Goal: Task Accomplishment & Management: Manage account settings

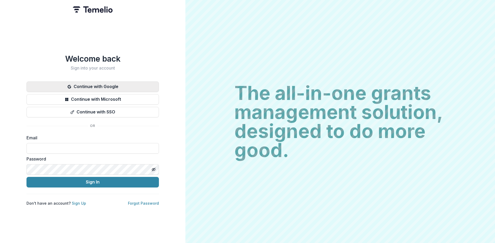
click at [89, 86] on button "Continue with Google" at bounding box center [92, 87] width 132 height 11
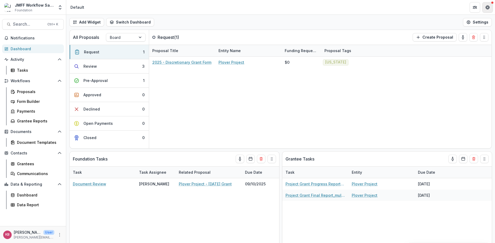
click at [488, 5] on button "Get Help" at bounding box center [487, 7] width 11 height 11
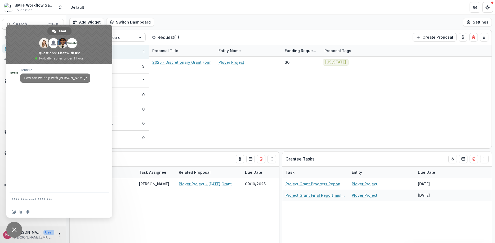
click at [17, 230] on span "Close chat" at bounding box center [14, 230] width 16 height 16
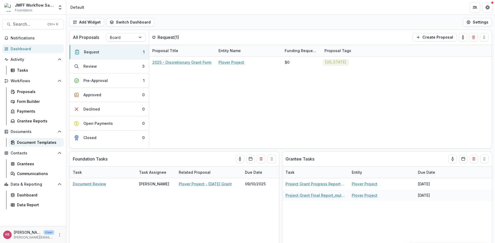
click at [24, 142] on div "Document Templates" at bounding box center [38, 143] width 43 height 6
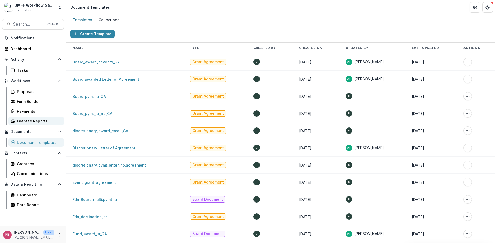
click at [39, 122] on div "Grantee Reports" at bounding box center [38, 121] width 43 height 6
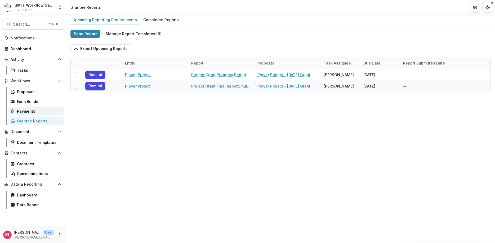
click at [20, 111] on div "Payments" at bounding box center [38, 112] width 43 height 6
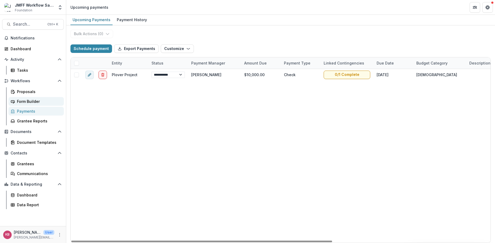
click at [29, 102] on div "Form Builder" at bounding box center [38, 102] width 43 height 6
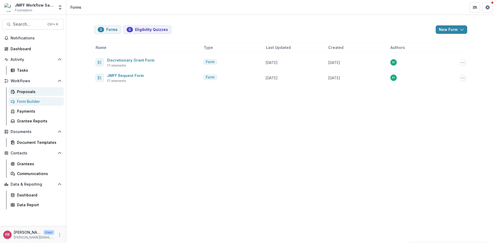
click at [21, 92] on div "Proposals" at bounding box center [38, 92] width 43 height 6
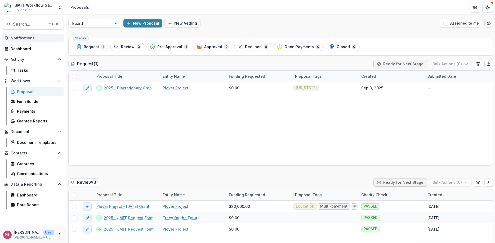
click at [22, 38] on span "Notifications" at bounding box center [36, 38] width 51 height 5
click at [17, 50] on div "Dashboard" at bounding box center [35, 49] width 49 height 6
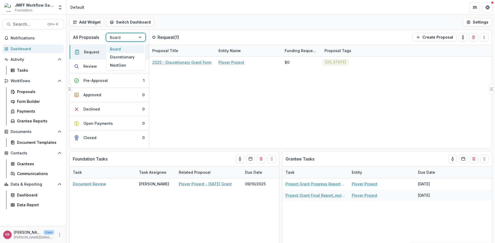
click at [139, 38] on div at bounding box center [141, 37] width 10 height 8
click at [128, 58] on div "Discretionary" at bounding box center [125, 57] width 37 height 8
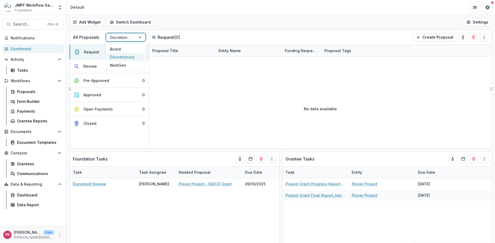
click at [141, 39] on div at bounding box center [141, 37] width 10 height 8
click at [124, 63] on div "NextGen" at bounding box center [125, 65] width 37 height 8
click at [140, 38] on div at bounding box center [141, 37] width 10 height 8
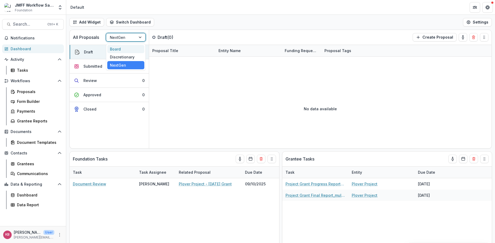
click at [121, 50] on div "Board" at bounding box center [125, 49] width 37 height 8
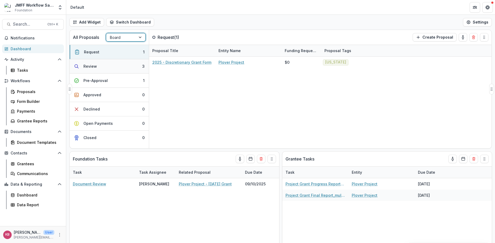
click at [115, 67] on button "Review 3" at bounding box center [109, 66] width 79 height 14
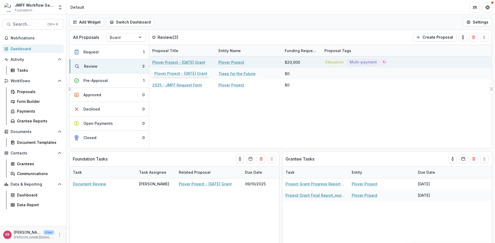
click at [179, 62] on link "Plover Project - [DATE] Grant" at bounding box center [178, 63] width 53 height 6
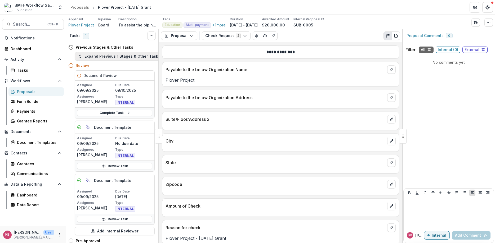
click at [79, 57] on polyline "button" at bounding box center [80, 57] width 2 height 1
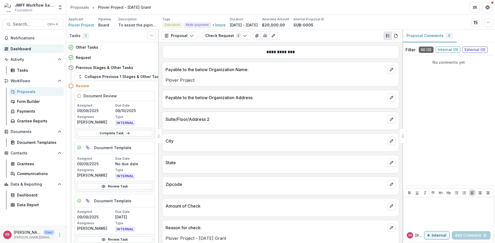
click at [15, 48] on div "Dashboard" at bounding box center [35, 49] width 49 height 6
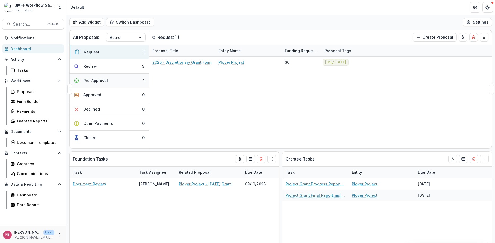
click at [126, 78] on button "Pre-Approval 1" at bounding box center [109, 81] width 79 height 14
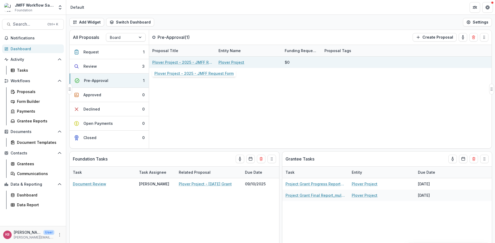
click at [163, 64] on link "Plover Project - 2025 - JMFF Request Form" at bounding box center [182, 63] width 60 height 6
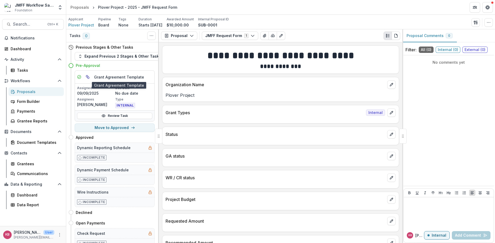
click at [101, 79] on h5 "Grant Agreement Template" at bounding box center [119, 77] width 50 height 6
click at [119, 117] on link "Review Task" at bounding box center [114, 116] width 75 height 6
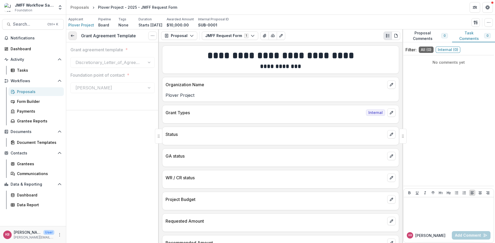
click at [70, 39] on link at bounding box center [72, 36] width 8 height 8
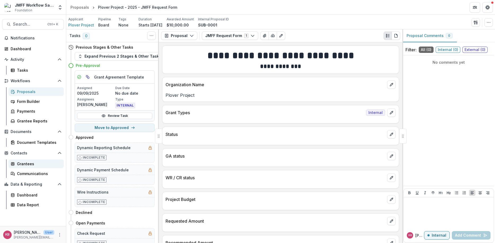
click at [33, 162] on div "Grantees" at bounding box center [38, 164] width 43 height 6
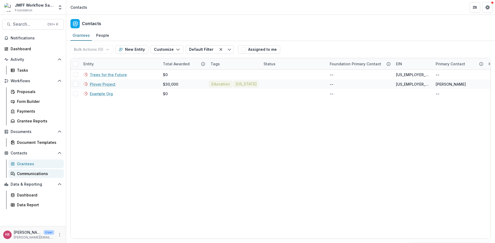
click at [26, 175] on div "Communications" at bounding box center [38, 174] width 43 height 6
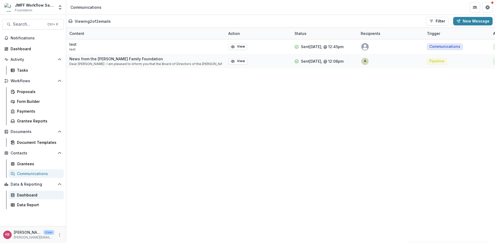
click at [20, 194] on div "Dashboard" at bounding box center [38, 196] width 43 height 6
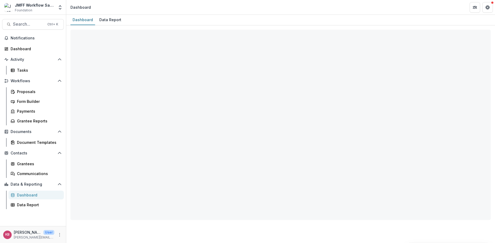
select select "**********"
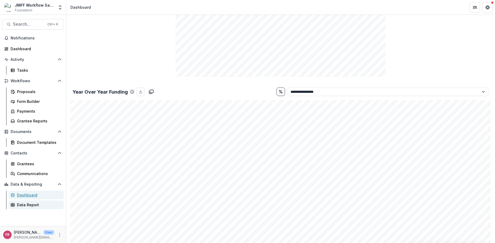
scroll to position [572, 0]
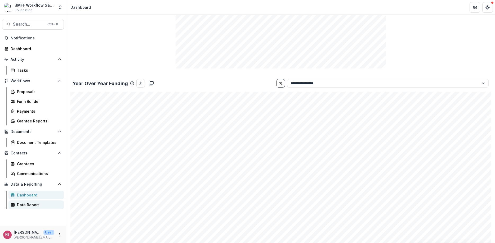
click at [17, 205] on div "Data Report" at bounding box center [38, 205] width 43 height 6
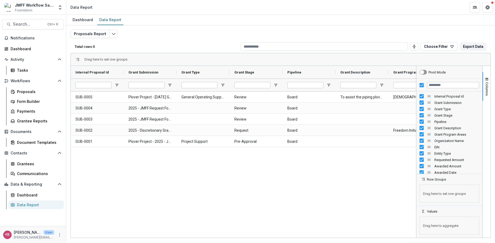
click at [133, 169] on div "SUB-0005 Plover Project - [DATE] Grant General Operating Support Review Board T…" at bounding box center [243, 165] width 345 height 146
click at [15, 49] on div "Dashboard" at bounding box center [35, 49] width 49 height 6
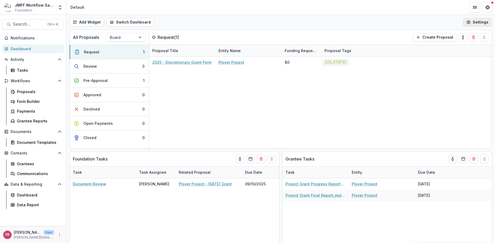
click at [481, 21] on button "Settings" at bounding box center [477, 22] width 29 height 8
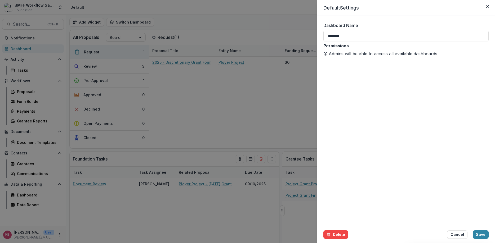
click at [457, 234] on button "Cancel" at bounding box center [457, 235] width 20 height 8
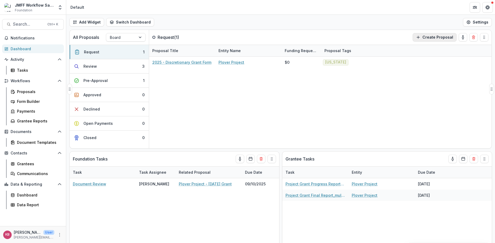
click at [426, 34] on button "Create Proposal" at bounding box center [435, 37] width 44 height 8
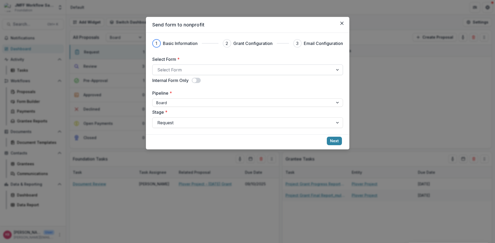
click at [165, 68] on div at bounding box center [242, 69] width 171 height 7
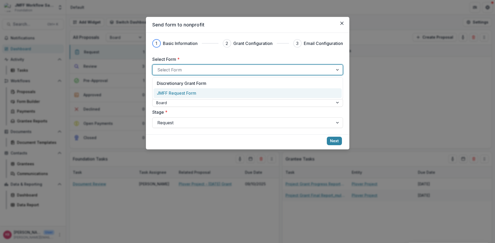
click at [167, 92] on p "JMFF Request Form" at bounding box center [176, 93] width 39 height 6
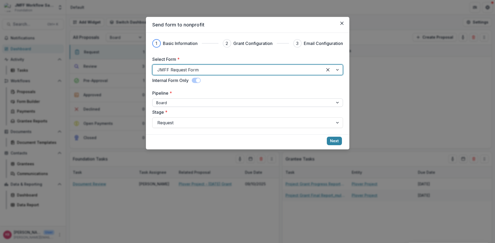
click at [167, 104] on div at bounding box center [242, 103] width 173 height 7
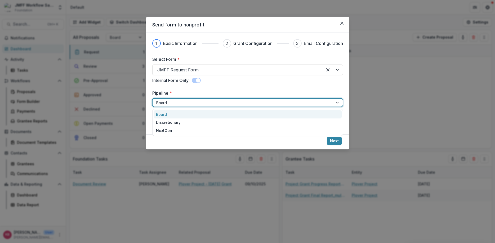
click at [167, 104] on div at bounding box center [242, 103] width 173 height 7
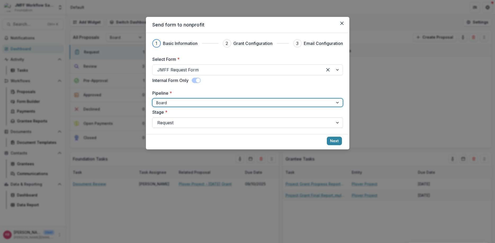
click at [169, 123] on div at bounding box center [242, 122] width 171 height 7
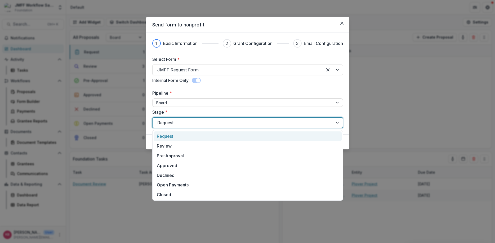
click at [169, 123] on div at bounding box center [242, 122] width 171 height 7
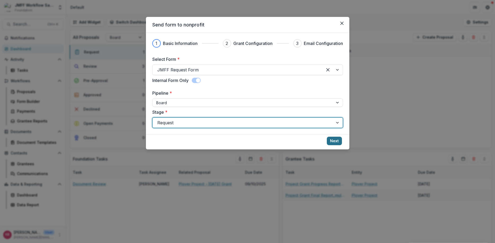
click at [335, 142] on button "Next" at bounding box center [334, 141] width 15 height 8
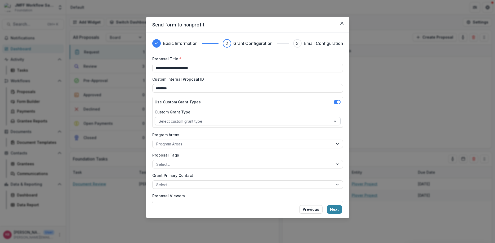
click at [313, 122] on div at bounding box center [243, 121] width 168 height 7
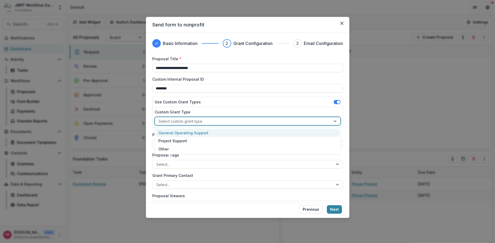
click at [192, 134] on div "General Operating Support" at bounding box center [247, 133] width 183 height 8
click at [185, 145] on div at bounding box center [242, 144] width 173 height 7
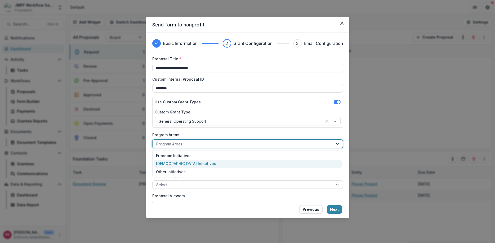
click at [177, 164] on div "[DEMOGRAPHIC_DATA] Initiatives" at bounding box center [248, 164] width 188 height 8
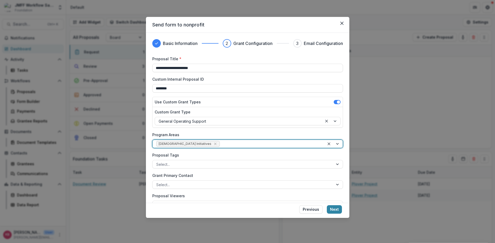
click at [177, 164] on div at bounding box center [242, 164] width 173 height 7
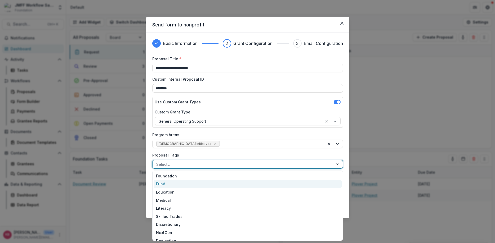
click at [180, 186] on div "Fund" at bounding box center [248, 184] width 188 height 8
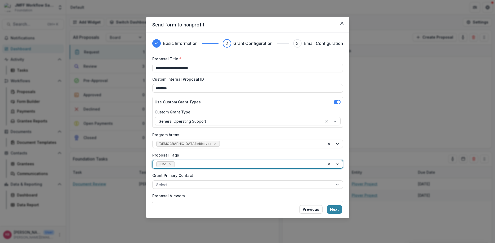
click at [338, 163] on div at bounding box center [334, 164] width 18 height 8
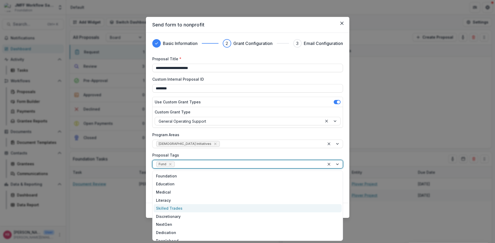
scroll to position [32, 0]
click at [170, 211] on div "Peoplehood" at bounding box center [248, 209] width 188 height 8
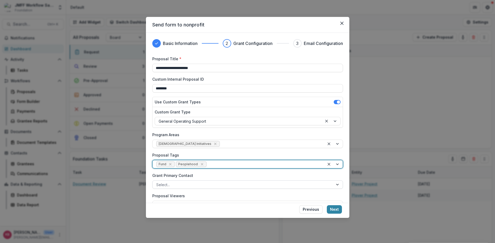
click at [166, 183] on div at bounding box center [242, 185] width 173 height 7
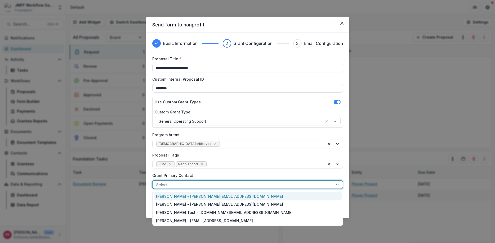
click at [171, 197] on div "[PERSON_NAME] - [PERSON_NAME][EMAIL_ADDRESS][DOMAIN_NAME]" at bounding box center [248, 197] width 188 height 8
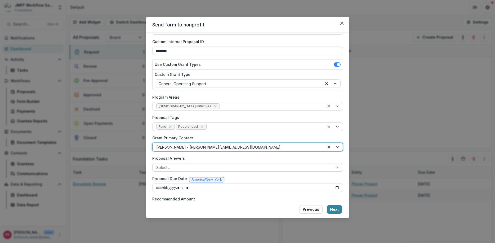
scroll to position [64, 0]
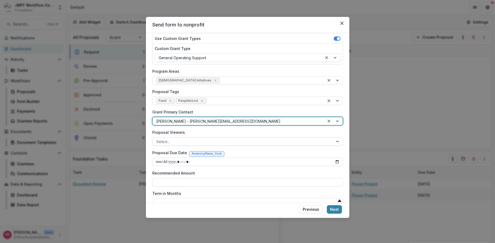
click at [175, 143] on div at bounding box center [242, 142] width 173 height 7
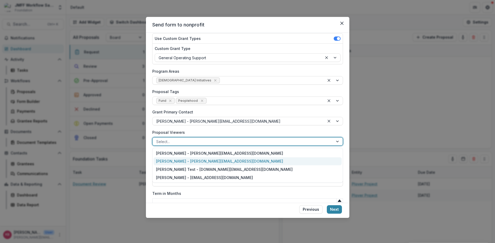
click at [164, 163] on div "[PERSON_NAME] - [PERSON_NAME][EMAIL_ADDRESS][DOMAIN_NAME]" at bounding box center [248, 162] width 188 height 8
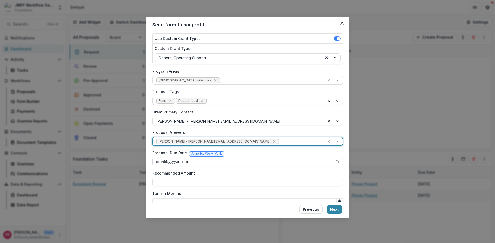
scroll to position [94, 0]
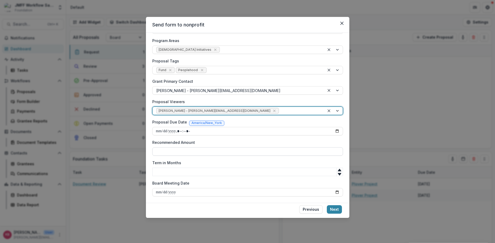
click at [183, 151] on input "Recommended Amount" at bounding box center [247, 152] width 191 height 8
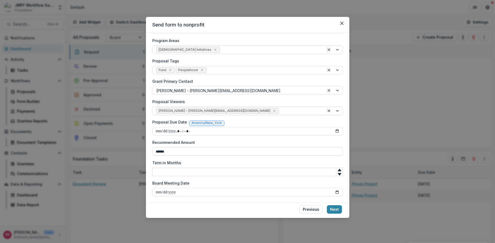
type input "******"
click at [165, 171] on input "Term in Months" at bounding box center [247, 172] width 191 height 8
type input "**"
click at [336, 193] on input "Board Meeting Date" at bounding box center [247, 192] width 191 height 8
type input "**********"
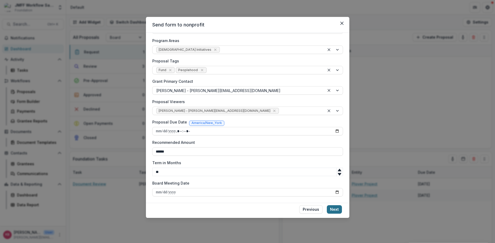
click at [335, 211] on button "Next" at bounding box center [334, 210] width 15 height 8
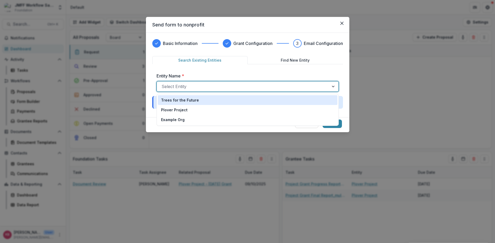
click at [262, 86] on div at bounding box center [243, 86] width 163 height 7
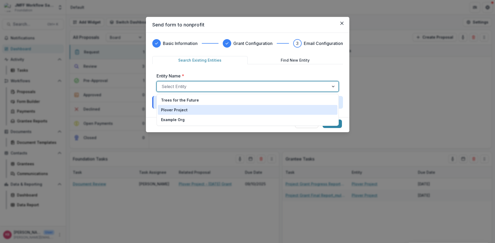
click at [179, 113] on div "Plover Project" at bounding box center [248, 110] width 180 height 10
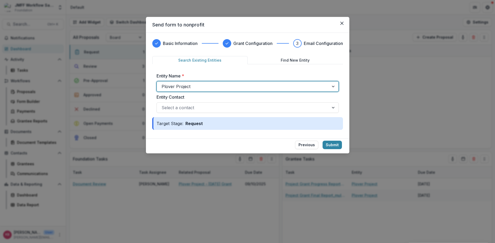
click at [186, 88] on div at bounding box center [243, 86] width 163 height 7
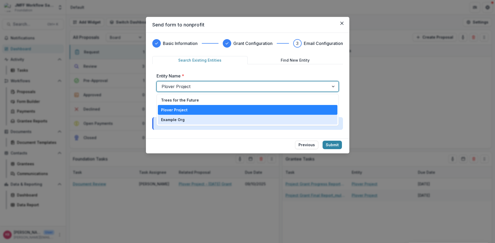
click at [177, 120] on p "Example Org" at bounding box center [173, 120] width 24 height 6
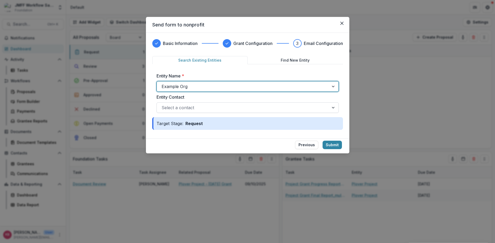
click at [271, 106] on div at bounding box center [243, 107] width 163 height 7
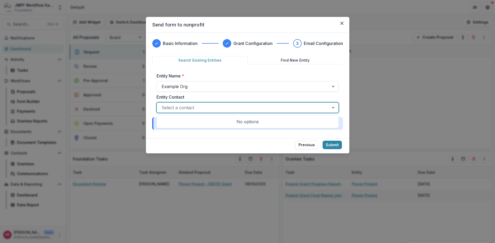
click at [271, 106] on div at bounding box center [243, 107] width 163 height 7
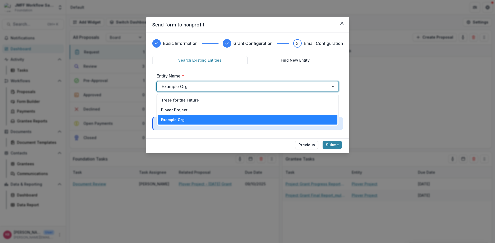
click at [237, 84] on div at bounding box center [243, 86] width 163 height 7
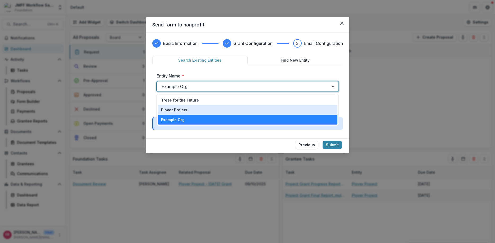
click at [191, 111] on div "Plover Project" at bounding box center [247, 110] width 173 height 6
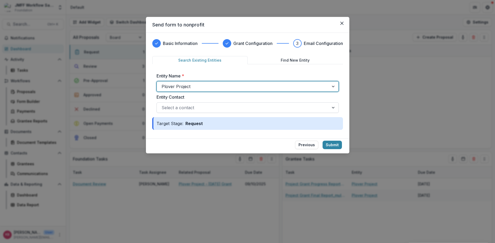
click at [194, 108] on div at bounding box center [243, 107] width 163 height 7
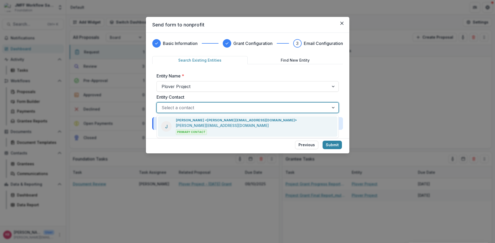
click at [216, 121] on p "[PERSON_NAME] <[PERSON_NAME][EMAIL_ADDRESS][DOMAIN_NAME]>" at bounding box center [236, 120] width 121 height 5
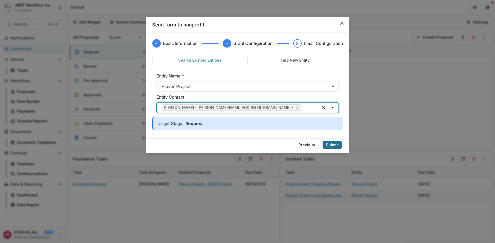
click at [332, 144] on button "Submit" at bounding box center [332, 145] width 19 height 8
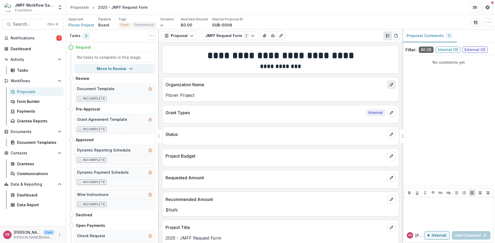
click at [388, 86] on button "edit" at bounding box center [391, 85] width 8 height 8
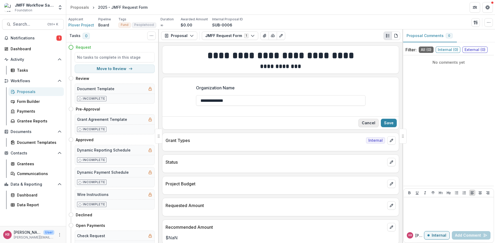
click at [366, 123] on button "Cancel" at bounding box center [368, 123] width 20 height 8
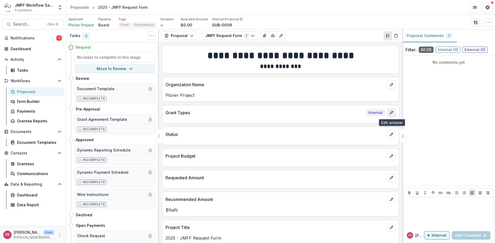
click at [392, 115] on button "edit" at bounding box center [391, 113] width 8 height 8
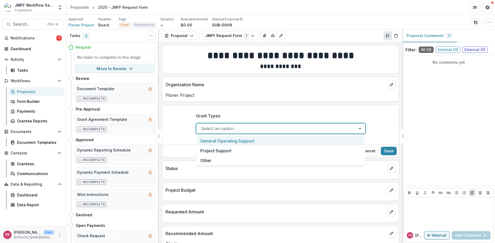
click at [358, 128] on div at bounding box center [361, 129] width 10 height 10
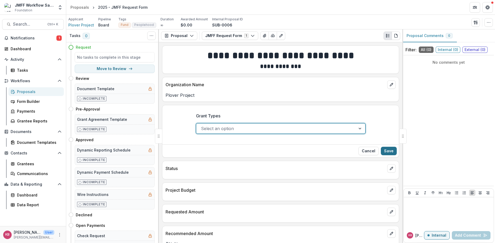
click at [390, 148] on button "Save" at bounding box center [389, 151] width 16 height 8
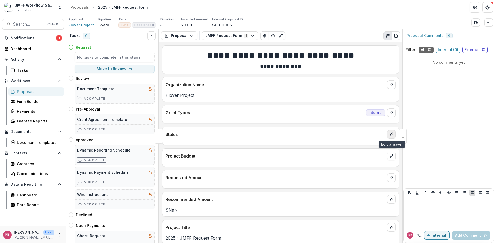
click at [390, 138] on button "edit" at bounding box center [391, 134] width 8 height 8
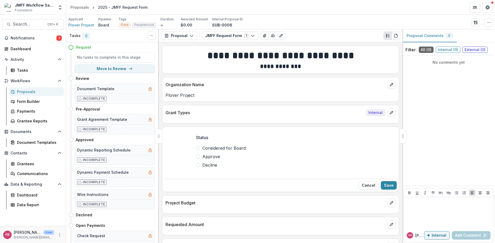
click at [197, 149] on span at bounding box center [198, 148] width 4 height 4
click at [390, 187] on button "Save" at bounding box center [389, 185] width 16 height 8
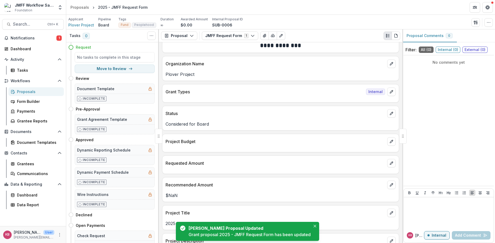
scroll to position [32, 0]
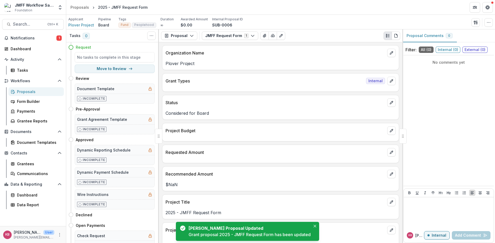
click at [268, 133] on p "Project Budget" at bounding box center [276, 131] width 220 height 6
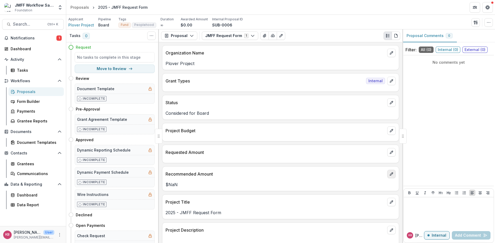
click at [388, 174] on button "edit" at bounding box center [391, 174] width 8 height 8
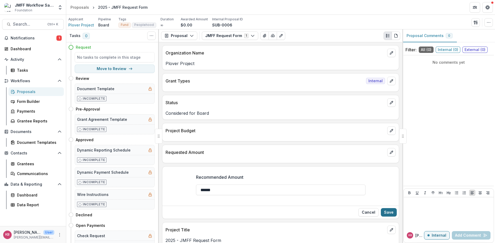
click at [385, 211] on button "Save" at bounding box center [389, 212] width 16 height 8
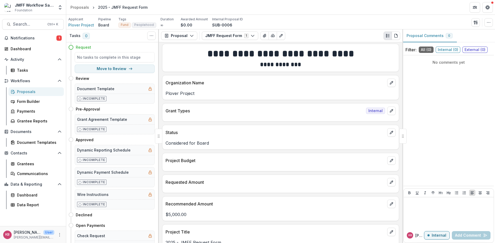
scroll to position [0, 0]
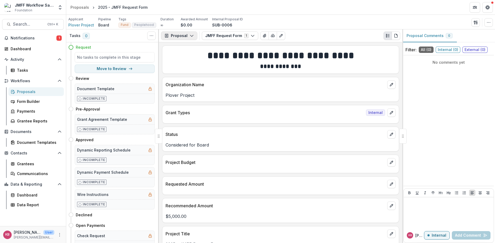
click at [194, 34] on button "Proposal" at bounding box center [179, 36] width 36 height 8
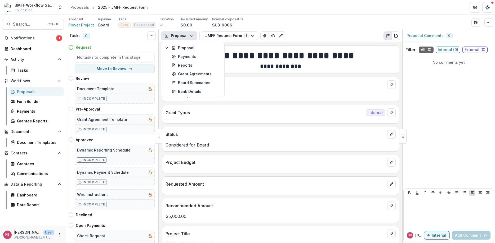
click at [194, 34] on button "Proposal" at bounding box center [179, 36] width 36 height 8
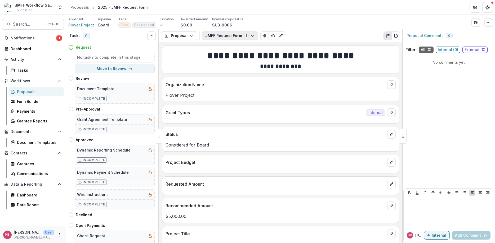
click at [251, 35] on icon "button" at bounding box center [253, 36] width 4 height 4
click at [103, 72] on button "Move to Review" at bounding box center [115, 69] width 80 height 8
select select "******"
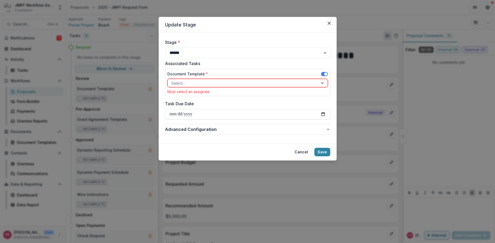
click at [225, 83] on div at bounding box center [242, 83] width 143 height 7
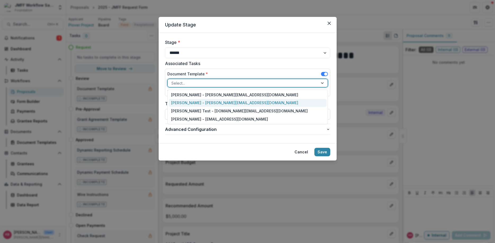
click at [217, 101] on div "[PERSON_NAME] - [PERSON_NAME][EMAIL_ADDRESS][DOMAIN_NAME]" at bounding box center [248, 103] width 158 height 8
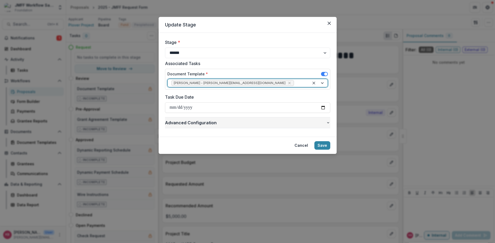
click at [315, 126] on button "Advanced Configuration" at bounding box center [247, 123] width 165 height 11
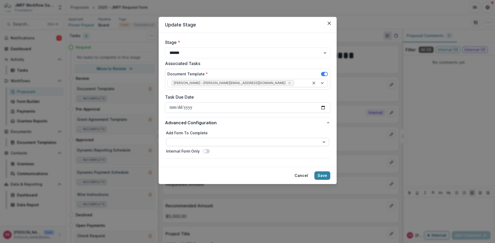
click at [202, 143] on select "**********" at bounding box center [247, 142] width 163 height 8
click at [325, 176] on button "Save" at bounding box center [322, 176] width 16 height 8
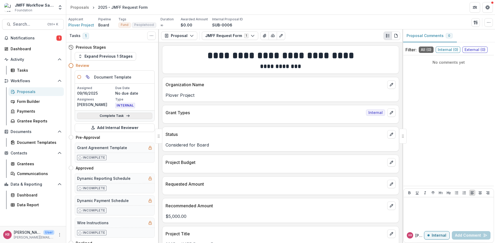
click at [113, 117] on link "Complete Task" at bounding box center [114, 116] width 75 height 6
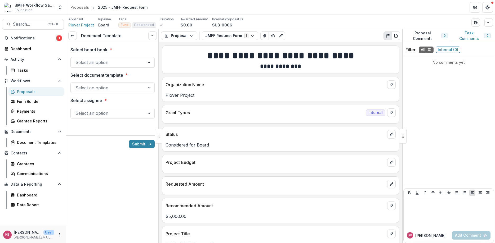
click at [120, 65] on div at bounding box center [107, 62] width 65 height 7
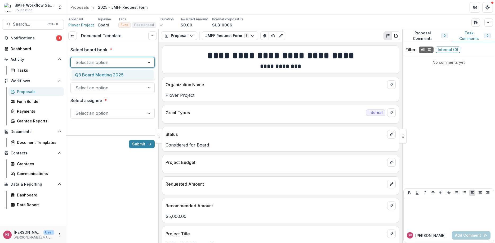
click at [114, 74] on div "Q3 Board Meeting 2025" at bounding box center [113, 75] width 82 height 10
click at [137, 88] on div at bounding box center [107, 87] width 65 height 7
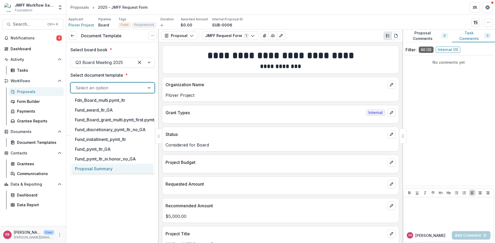
click at [103, 169] on div "Proposal Summary" at bounding box center [113, 169] width 82 height 10
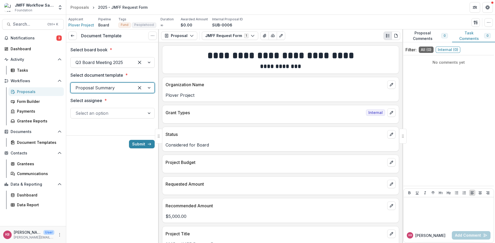
click at [112, 111] on div at bounding box center [107, 113] width 65 height 7
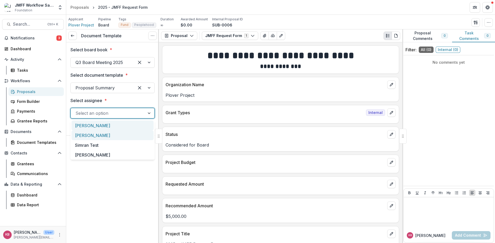
click at [84, 137] on div "[PERSON_NAME]" at bounding box center [113, 136] width 82 height 10
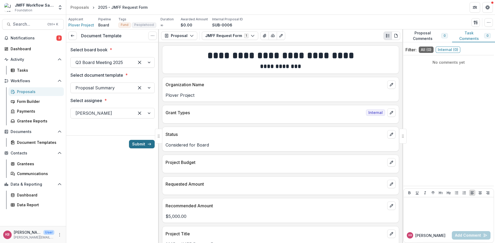
click at [139, 146] on button "Submit" at bounding box center [142, 144] width 26 height 8
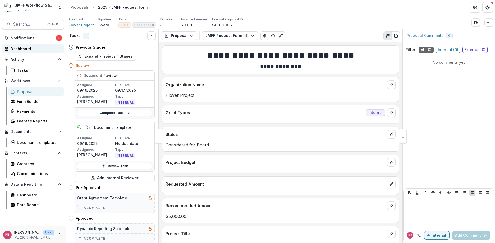
click at [23, 39] on span "Notifications" at bounding box center [34, 38] width 46 height 5
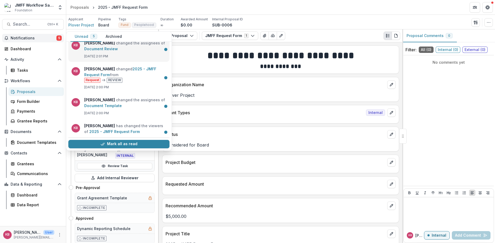
scroll to position [46, 0]
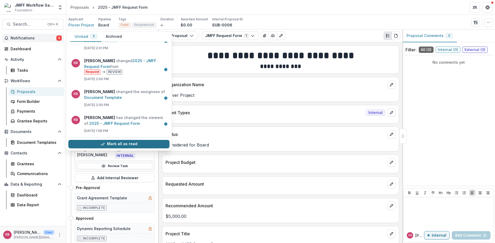
click at [122, 144] on button "Mark all as read" at bounding box center [118, 144] width 101 height 8
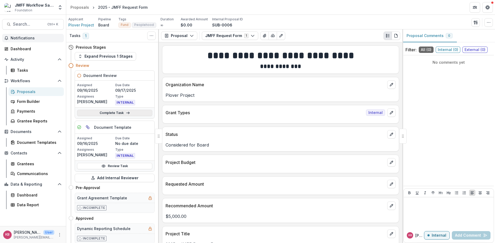
click at [105, 113] on link "Complete Task" at bounding box center [114, 113] width 75 height 6
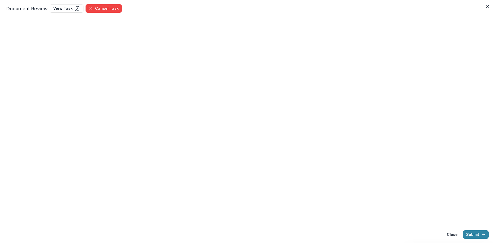
select select "**********"
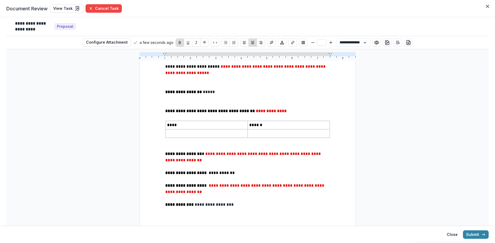
scroll to position [256, 0]
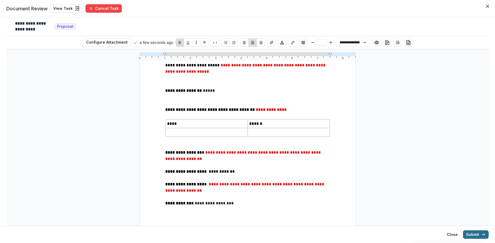
click at [473, 235] on button "Submit" at bounding box center [476, 235] width 26 height 8
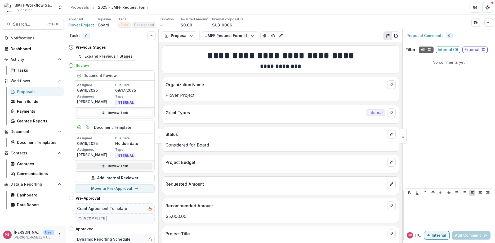
click at [114, 168] on link "Review Task" at bounding box center [114, 166] width 75 height 6
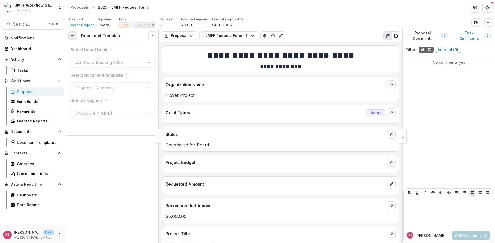
click at [71, 33] on link at bounding box center [72, 36] width 8 height 8
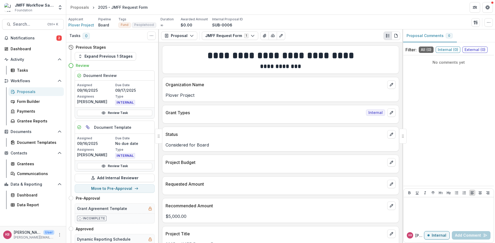
scroll to position [32, 0]
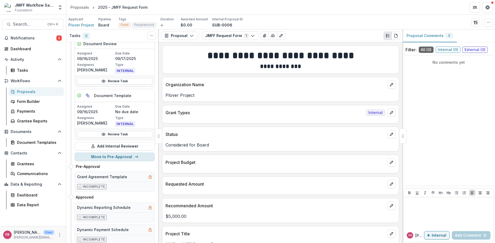
click at [111, 156] on button "Move to Pre-Approval" at bounding box center [115, 157] width 80 height 8
select select "**********"
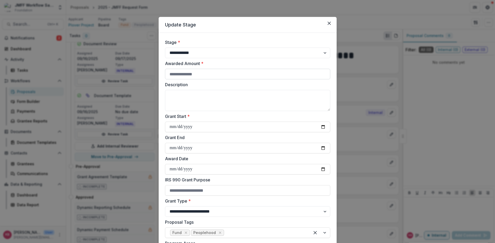
click at [211, 73] on input "Awarded Amount *" at bounding box center [247, 74] width 165 height 11
type input "****"
click at [204, 128] on input "Grant Start *" at bounding box center [247, 127] width 165 height 11
click at [322, 129] on input "Grant Start *" at bounding box center [247, 127] width 165 height 11
type input "**********"
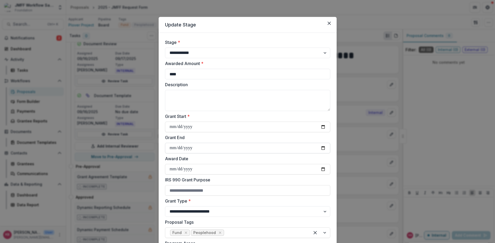
click at [322, 146] on input "Grant End" at bounding box center [247, 148] width 165 height 11
click at [323, 148] on input "Grant End" at bounding box center [247, 148] width 165 height 11
click at [186, 146] on input "Grant End" at bounding box center [247, 148] width 165 height 11
click at [321, 147] on input "Grant End" at bounding box center [247, 148] width 165 height 11
type input "**********"
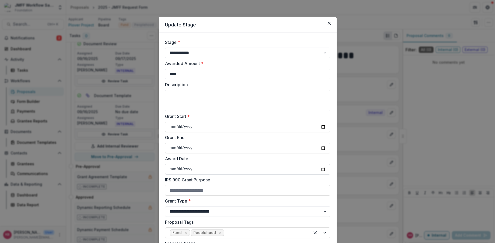
click at [203, 167] on input "Award Date" at bounding box center [247, 169] width 165 height 11
click at [323, 165] on input "Award Date" at bounding box center [247, 169] width 165 height 11
click at [321, 168] on input "Award Date" at bounding box center [247, 169] width 165 height 11
type input "**********"
click at [188, 189] on input "IRS 990 Grant Purpose" at bounding box center [247, 190] width 165 height 11
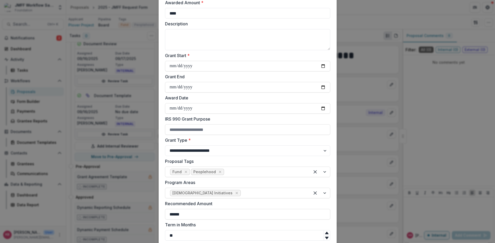
scroll to position [64, 0]
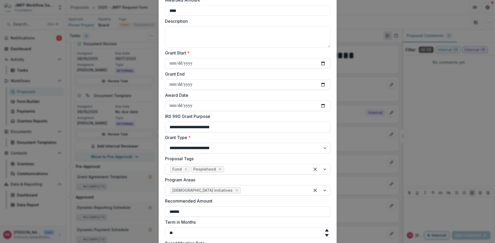
type input "**********"
click at [165, 143] on select "**********" at bounding box center [247, 148] width 165 height 11
click at [325, 147] on select "**********" at bounding box center [247, 148] width 165 height 11
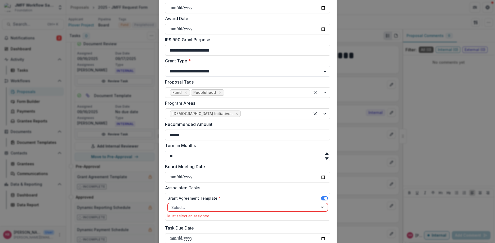
scroll to position [159, 0]
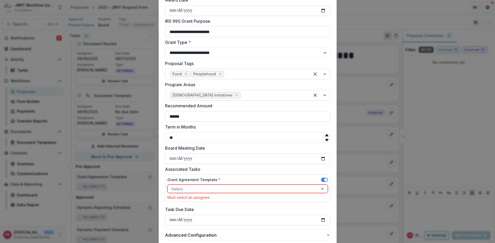
click at [320, 191] on div at bounding box center [323, 189] width 10 height 8
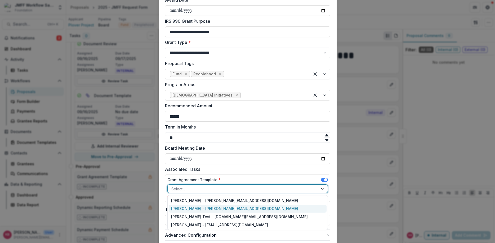
click at [224, 210] on div "[PERSON_NAME] - [PERSON_NAME][EMAIL_ADDRESS][DOMAIN_NAME]" at bounding box center [248, 209] width 158 height 8
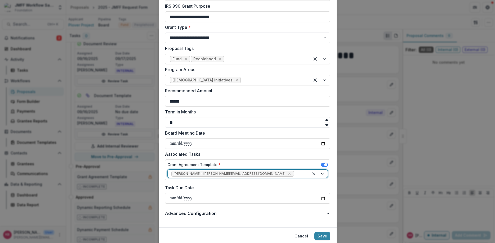
scroll to position [193, 0]
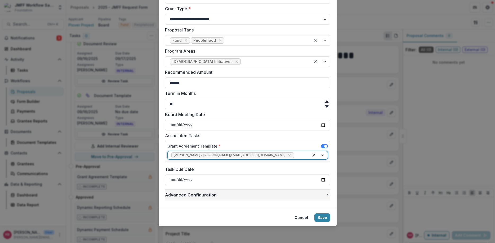
click at [248, 197] on span "Advanced Configuration" at bounding box center [245, 195] width 161 height 6
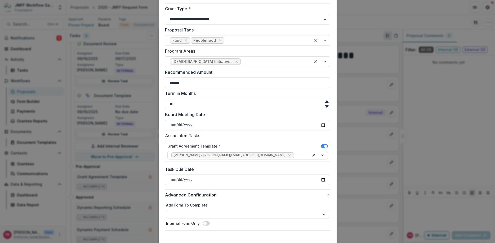
click at [166, 210] on select "**********" at bounding box center [247, 214] width 163 height 8
click at [261, 194] on span "Advanced Configuration" at bounding box center [245, 195] width 161 height 6
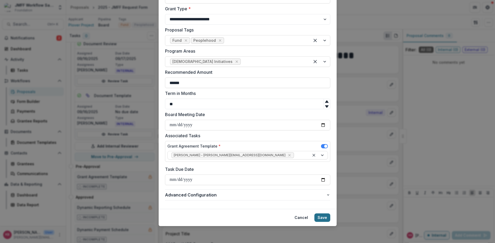
click at [323, 217] on button "Save" at bounding box center [322, 218] width 16 height 8
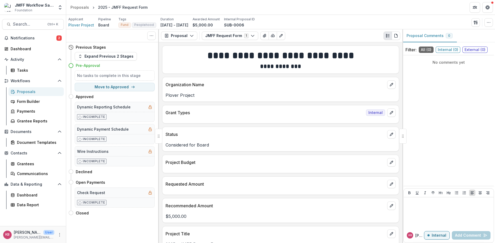
scroll to position [0, 0]
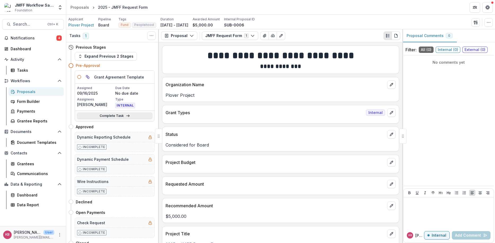
click at [112, 117] on link "Complete Task" at bounding box center [114, 116] width 75 height 6
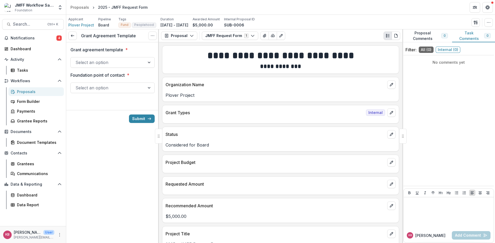
click at [129, 65] on div at bounding box center [107, 62] width 65 height 7
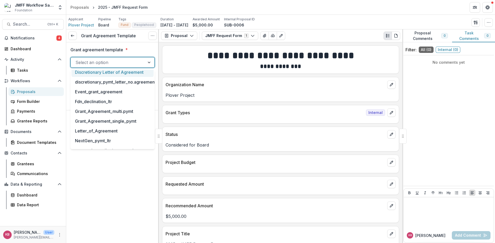
scroll to position [58, 0]
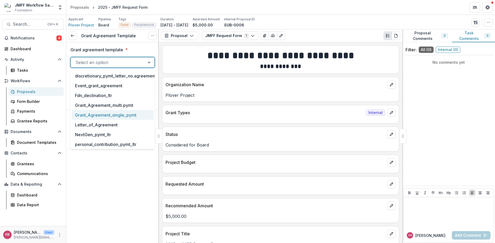
click at [105, 115] on div "Grant_Agreement_single_pymt" at bounding box center [113, 115] width 82 height 10
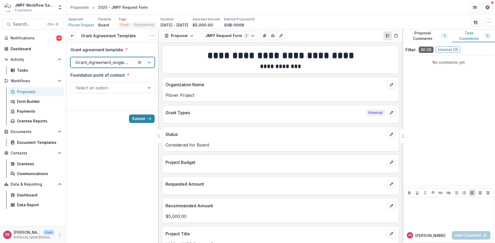
click at [96, 88] on div at bounding box center [107, 87] width 65 height 7
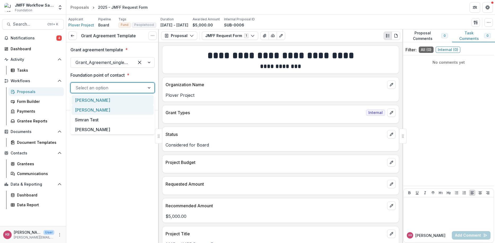
click at [89, 111] on div "[PERSON_NAME]" at bounding box center [113, 110] width 82 height 10
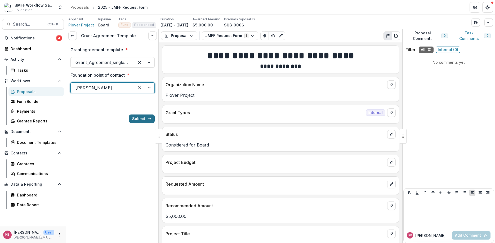
click at [142, 120] on button "Submit" at bounding box center [142, 119] width 26 height 8
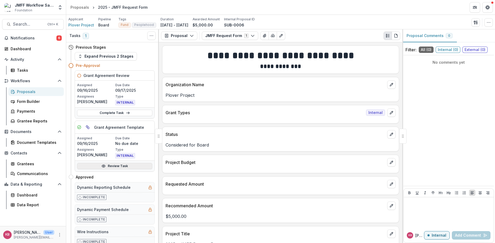
click at [118, 168] on link "Review Task" at bounding box center [114, 166] width 75 height 6
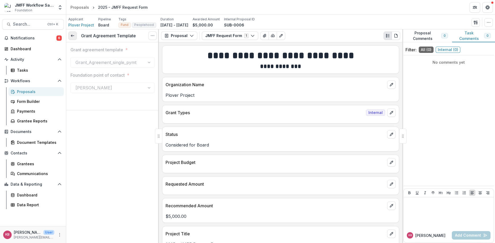
click at [72, 35] on icon at bounding box center [72, 36] width 4 height 4
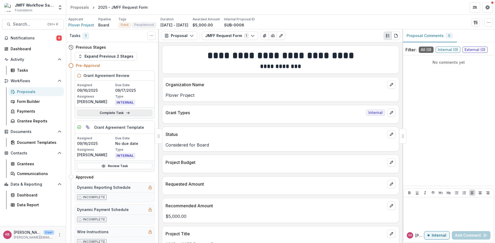
click at [105, 114] on link "Complete Task" at bounding box center [114, 113] width 75 height 6
select select "**********"
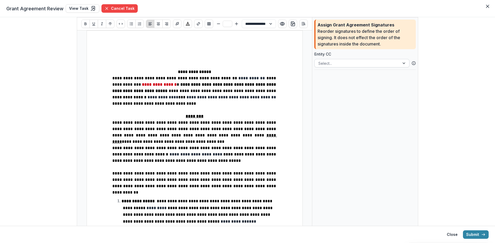
click at [403, 64] on div at bounding box center [405, 63] width 10 height 8
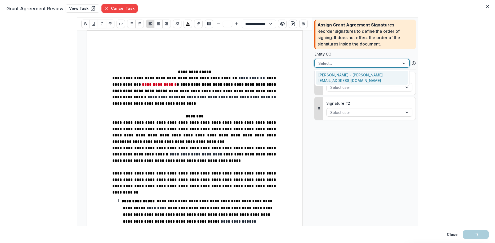
click at [403, 64] on div at bounding box center [405, 63] width 10 height 8
click at [221, 117] on p "********" at bounding box center [194, 116] width 165 height 6
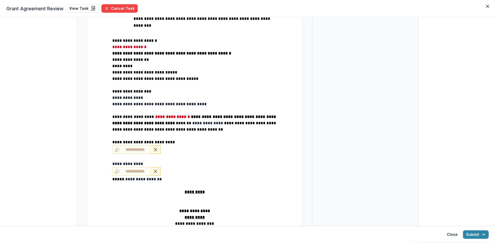
scroll to position [1199, 0]
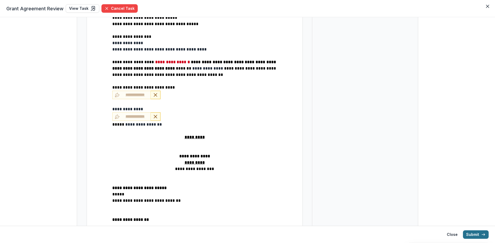
click at [468, 234] on button "Submit" at bounding box center [476, 235] width 26 height 8
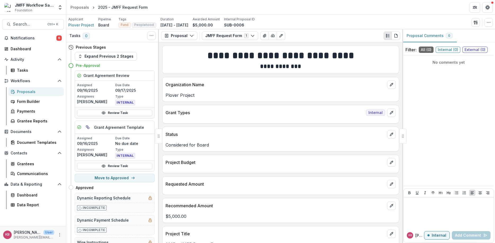
scroll to position [32, 0]
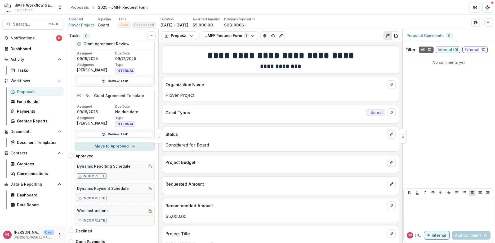
click at [111, 148] on button "Move to Approved" at bounding box center [115, 146] width 80 height 8
select select "********"
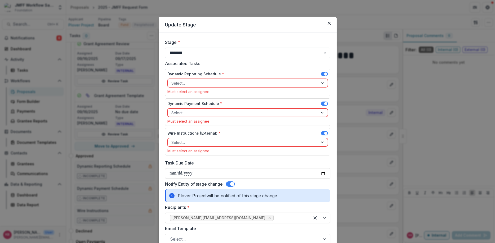
click at [197, 80] on div "Select..." at bounding box center [243, 83] width 150 height 8
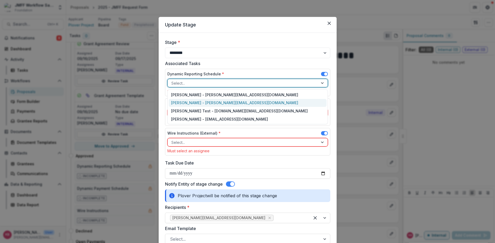
click at [198, 101] on div "[PERSON_NAME] - [PERSON_NAME][EMAIL_ADDRESS][DOMAIN_NAME]" at bounding box center [248, 103] width 158 height 8
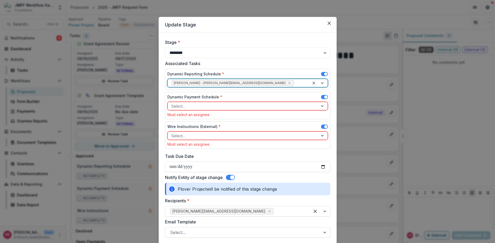
click at [202, 105] on div at bounding box center [242, 106] width 143 height 7
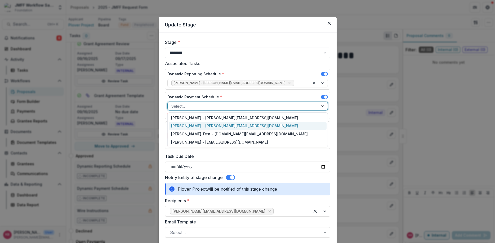
click at [201, 127] on div "[PERSON_NAME] - [PERSON_NAME][EMAIL_ADDRESS][DOMAIN_NAME]" at bounding box center [248, 126] width 158 height 8
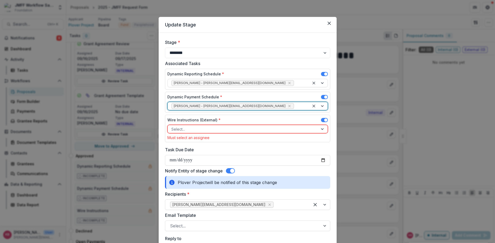
click at [197, 129] on div at bounding box center [242, 129] width 143 height 7
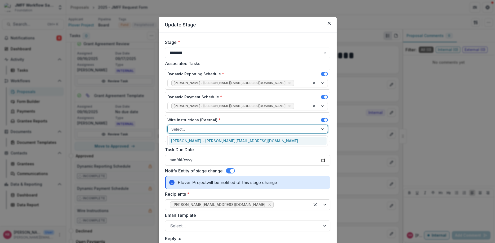
click at [202, 143] on div "[PERSON_NAME] - [PERSON_NAME][EMAIL_ADDRESS][DOMAIN_NAME]" at bounding box center [248, 141] width 158 height 8
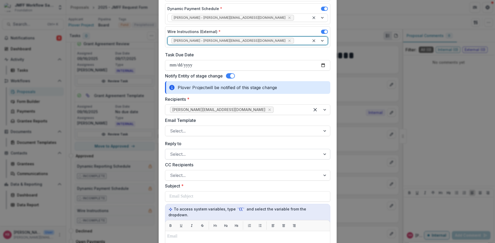
scroll to position [95, 0]
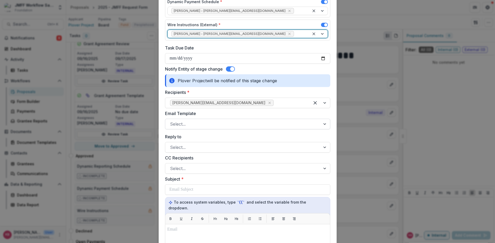
click at [218, 121] on div at bounding box center [243, 123] width 146 height 7
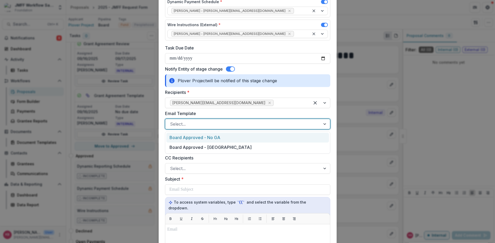
click at [207, 138] on div "Board Approved - No GA" at bounding box center [247, 138] width 163 height 10
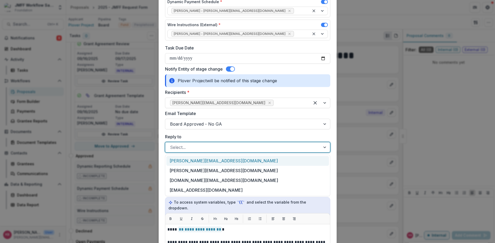
click at [213, 150] on div at bounding box center [243, 147] width 146 height 7
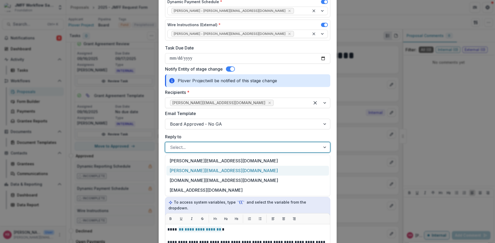
click at [205, 170] on div "[PERSON_NAME][EMAIL_ADDRESS][DOMAIN_NAME]" at bounding box center [247, 171] width 163 height 10
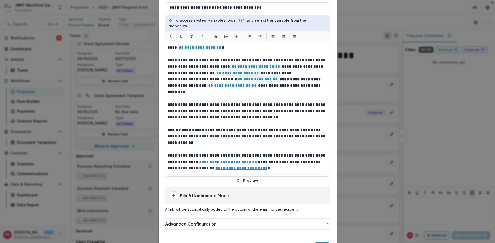
scroll to position [286, 0]
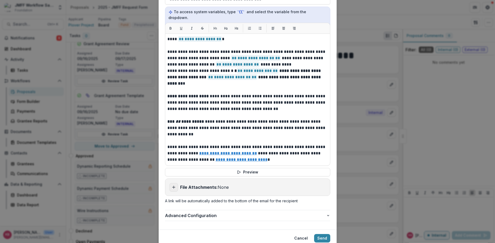
click at [175, 185] on icon "Add attachment" at bounding box center [174, 187] width 4 height 4
type input "**********"
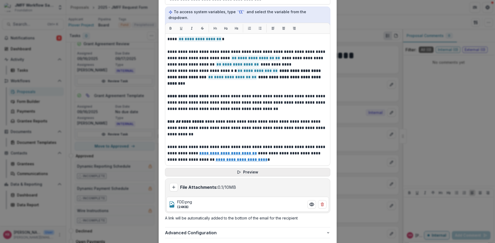
click at [247, 168] on button "Preview" at bounding box center [247, 172] width 165 height 8
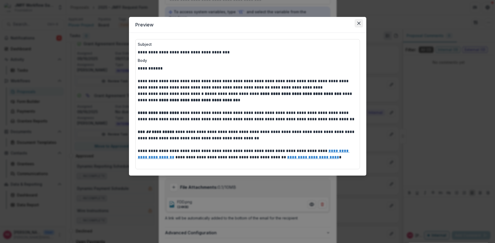
click at [360, 24] on icon "Close" at bounding box center [358, 23] width 3 height 3
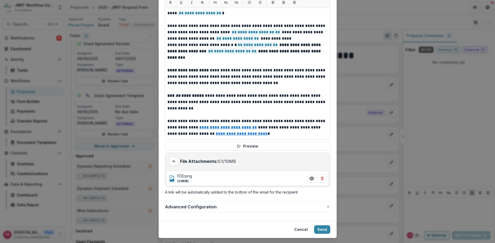
scroll to position [318, 0]
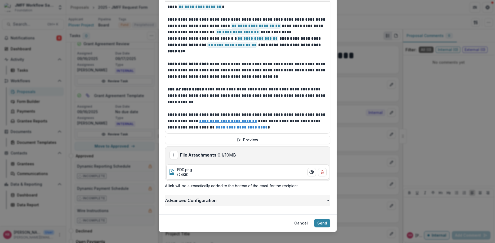
click at [241, 199] on button "Advanced Configuration" at bounding box center [247, 200] width 165 height 11
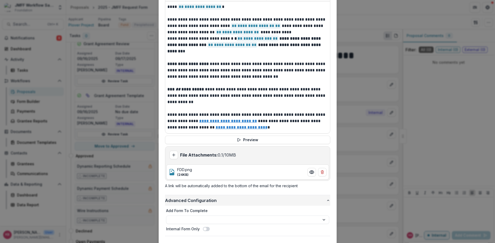
click at [241, 199] on button "Advanced Configuration" at bounding box center [247, 200] width 165 height 11
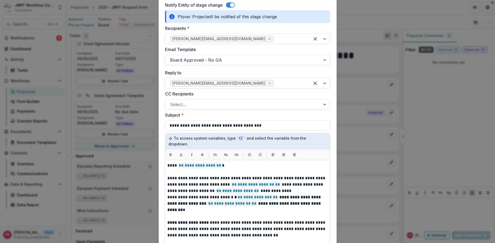
scroll to position [0, 0]
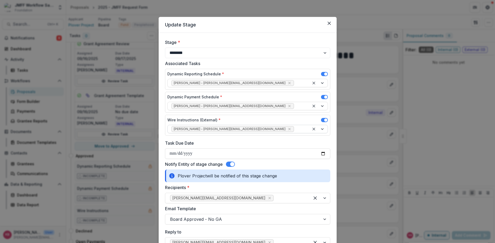
click at [322, 130] on div at bounding box center [319, 129] width 18 height 8
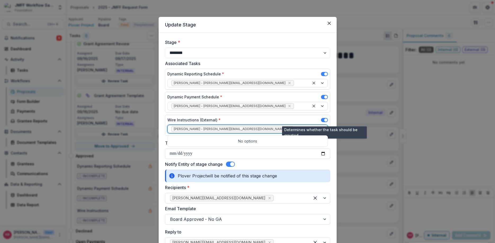
click at [323, 120] on span at bounding box center [324, 120] width 7 height 4
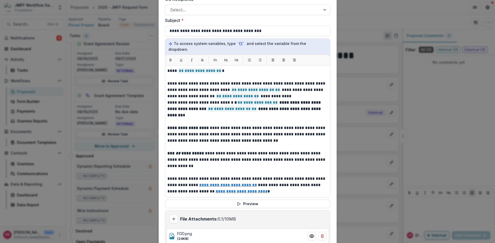
scroll to position [318, 0]
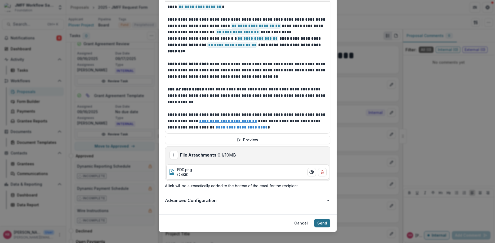
click at [323, 219] on button "Send" at bounding box center [322, 223] width 16 height 8
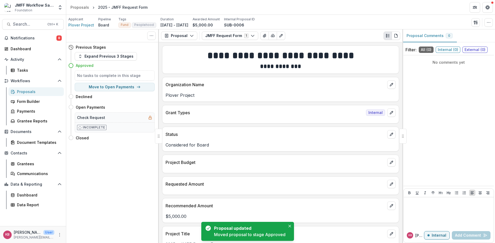
scroll to position [0, 0]
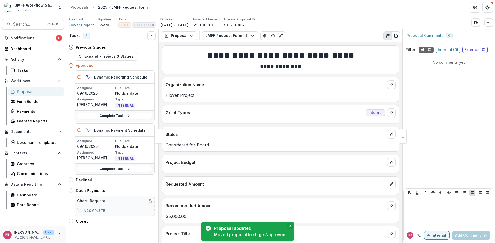
click at [288, 226] on icon "Close" at bounding box center [289, 226] width 3 height 3
